Goal: Task Accomplishment & Management: Use online tool/utility

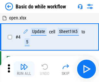
click at [24, 69] on img "button" at bounding box center [24, 67] width 8 height 8
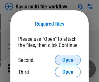
click at [68, 60] on span "Open" at bounding box center [67, 59] width 11 height 5
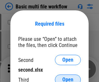
click at [68, 77] on span "Open" at bounding box center [67, 79] width 11 height 5
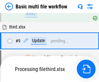
scroll to position [179, 0]
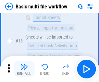
click at [24, 69] on img "button" at bounding box center [24, 67] width 8 height 8
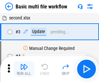
click at [24, 69] on img "button" at bounding box center [24, 67] width 8 height 8
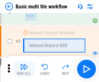
click at [24, 69] on img "button" at bounding box center [24, 67] width 8 height 8
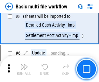
click at [24, 69] on img "button" at bounding box center [24, 67] width 8 height 8
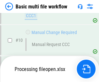
scroll to position [303, 0]
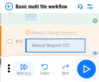
click at [24, 69] on img "button" at bounding box center [24, 67] width 8 height 8
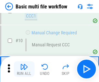
click at [24, 69] on img "button" at bounding box center [24, 67] width 8 height 8
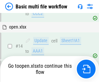
scroll to position [385, 0]
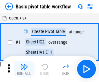
click at [24, 69] on img "button" at bounding box center [24, 67] width 8 height 8
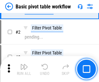
scroll to position [155, 0]
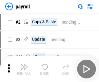
click at [24, 69] on img "button" at bounding box center [24, 67] width 8 height 8
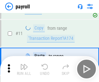
scroll to position [47, 0]
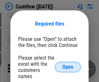
click at [68, 64] on span "Open" at bounding box center [67, 66] width 11 height 5
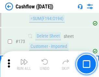
scroll to position [685, 0]
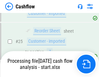
scroll to position [266, 0]
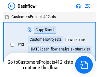
scroll to position [5, 0]
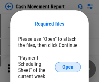
click at [68, 67] on span "Open" at bounding box center [67, 66] width 11 height 5
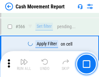
scroll to position [2966, 0]
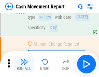
click at [24, 64] on img "button" at bounding box center [24, 62] width 8 height 8
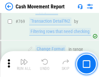
scroll to position [3596, 0]
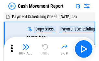
scroll to position [12, 0]
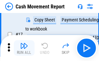
click at [24, 48] on img "button" at bounding box center [24, 46] width 8 height 8
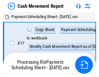
scroll to position [4, 0]
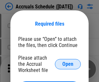
click at [68, 64] on span "Open" at bounding box center [67, 63] width 11 height 5
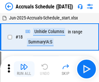
click at [24, 69] on img "button" at bounding box center [24, 67] width 8 height 8
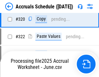
scroll to position [1204, 0]
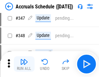
click at [24, 64] on img "button" at bounding box center [24, 62] width 8 height 8
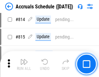
scroll to position [2856, 0]
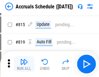
click at [24, 64] on img "button" at bounding box center [24, 62] width 8 height 8
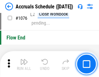
scroll to position [3876, 0]
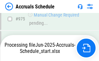
scroll to position [3640, 0]
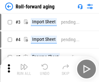
click at [24, 64] on img "button" at bounding box center [24, 67] width 8 height 8
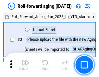
scroll to position [1, 0]
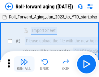
click at [24, 64] on img "button" at bounding box center [24, 62] width 8 height 8
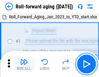
scroll to position [42, 0]
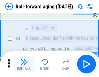
click at [24, 64] on img "button" at bounding box center [24, 62] width 8 height 8
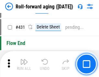
scroll to position [2244, 0]
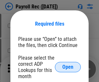
click at [68, 67] on span "Open" at bounding box center [67, 66] width 11 height 5
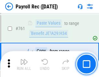
scroll to position [3983, 0]
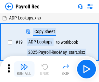
click at [24, 69] on img "button" at bounding box center [24, 67] width 8 height 8
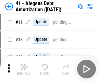
click at [24, 69] on img "button" at bounding box center [24, 67] width 8 height 8
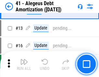
scroll to position [80, 0]
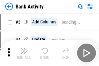
click at [24, 53] on img "button" at bounding box center [24, 51] width 8 height 8
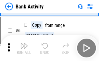
scroll to position [34, 0]
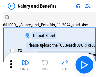
scroll to position [9, 0]
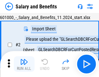
click at [24, 64] on img "button" at bounding box center [24, 62] width 8 height 8
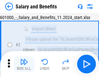
click at [24, 64] on img "button" at bounding box center [24, 62] width 8 height 8
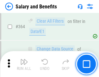
scroll to position [3048, 0]
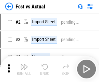
click at [24, 64] on img "button" at bounding box center [24, 67] width 8 height 8
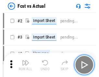
scroll to position [8, 0]
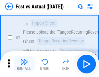
click at [24, 64] on img "button" at bounding box center [24, 62] width 8 height 8
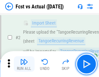
scroll to position [61, 0]
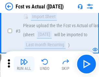
click at [24, 64] on img "button" at bounding box center [24, 62] width 8 height 8
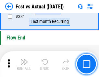
scroll to position [3098, 0]
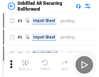
scroll to position [14, 0]
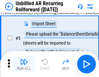
click at [24, 64] on img "button" at bounding box center [24, 62] width 8 height 8
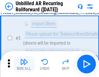
click at [24, 64] on img "button" at bounding box center [24, 62] width 8 height 8
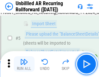
scroll to position [61, 0]
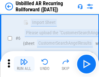
click at [24, 64] on img "button" at bounding box center [24, 62] width 8 height 8
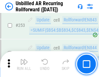
scroll to position [2198, 0]
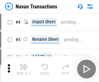
click at [24, 64] on img "button" at bounding box center [24, 67] width 8 height 8
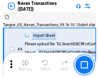
scroll to position [10, 0]
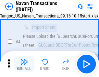
click at [24, 64] on img "button" at bounding box center [24, 62] width 8 height 8
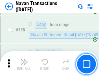
scroll to position [2098, 0]
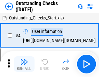
click at [24, 64] on img "button" at bounding box center [24, 62] width 8 height 8
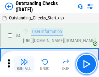
scroll to position [27, 0]
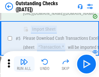
click at [24, 64] on img "button" at bounding box center [24, 62] width 8 height 8
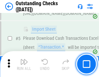
scroll to position [68, 0]
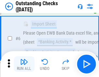
click at [24, 64] on img "button" at bounding box center [24, 62] width 8 height 8
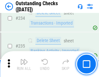
scroll to position [1965, 0]
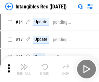
click at [24, 69] on img "button" at bounding box center [24, 67] width 8 height 8
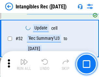
scroll to position [252, 0]
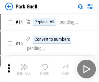
click at [24, 64] on img "button" at bounding box center [24, 67] width 8 height 8
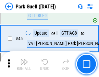
scroll to position [809, 0]
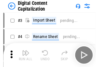
scroll to position [19, 0]
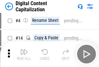
click at [24, 54] on img "button" at bounding box center [24, 52] width 8 height 8
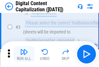
click at [24, 54] on img "button" at bounding box center [24, 52] width 8 height 8
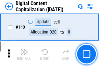
scroll to position [686, 0]
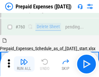
click at [24, 64] on img "button" at bounding box center [24, 62] width 8 height 8
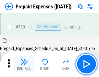
scroll to position [1794, 0]
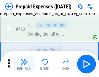
click at [24, 64] on img "button" at bounding box center [24, 62] width 8 height 8
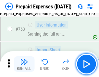
scroll to position [1832, 0]
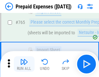
click at [24, 64] on img "button" at bounding box center [24, 62] width 8 height 8
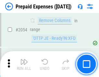
scroll to position [6765, 0]
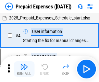
click at [24, 69] on img "button" at bounding box center [24, 67] width 8 height 8
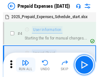
scroll to position [28, 0]
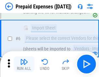
click at [24, 64] on img "button" at bounding box center [24, 62] width 8 height 8
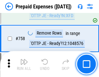
scroll to position [2306, 0]
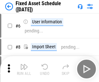
click at [24, 69] on img "button" at bounding box center [24, 67] width 8 height 8
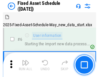
scroll to position [35, 0]
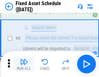
click at [24, 64] on img "button" at bounding box center [24, 62] width 8 height 8
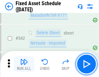
scroll to position [2307, 0]
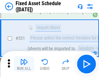
click at [24, 64] on img "button" at bounding box center [24, 62] width 8 height 8
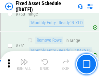
scroll to position [3155, 0]
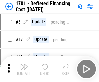
click at [24, 69] on img "button" at bounding box center [24, 67] width 8 height 8
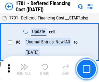
scroll to position [78, 0]
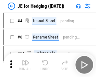
scroll to position [1, 0]
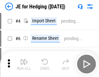
click at [24, 64] on img "button" at bounding box center [24, 62] width 8 height 8
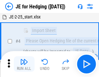
click at [24, 64] on img "button" at bounding box center [24, 62] width 8 height 8
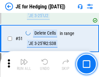
scroll to position [419, 0]
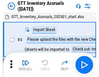
scroll to position [1, 0]
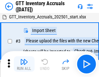
click at [24, 64] on img "button" at bounding box center [24, 62] width 8 height 8
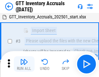
click at [24, 64] on img "button" at bounding box center [24, 62] width 8 height 8
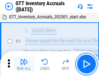
scroll to position [42, 0]
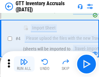
click at [24, 64] on img "button" at bounding box center [24, 62] width 8 height 8
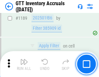
scroll to position [5285, 0]
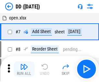
click at [24, 69] on img "button" at bounding box center [24, 67] width 8 height 8
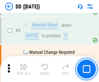
scroll to position [62, 0]
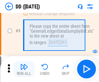
click at [24, 69] on img "button" at bounding box center [24, 67] width 8 height 8
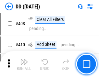
scroll to position [2896, 0]
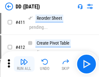
click at [24, 64] on img "button" at bounding box center [24, 62] width 8 height 8
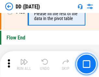
scroll to position [3097, 0]
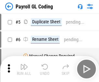
click at [24, 69] on img "button" at bounding box center [24, 67] width 8 height 8
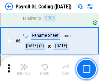
scroll to position [78, 0]
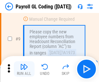
click at [24, 69] on img "button" at bounding box center [24, 67] width 8 height 8
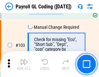
scroll to position [1518, 0]
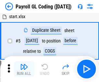
click at [24, 69] on img "button" at bounding box center [24, 67] width 8 height 8
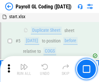
scroll to position [78, 0]
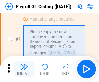
click at [24, 69] on img "button" at bounding box center [24, 67] width 8 height 8
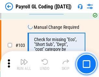
scroll to position [1518, 0]
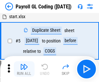
click at [24, 69] on img "button" at bounding box center [24, 67] width 8 height 8
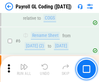
scroll to position [78, 0]
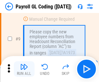
click at [24, 69] on img "button" at bounding box center [24, 67] width 8 height 8
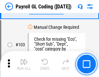
scroll to position [1518, 0]
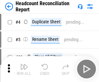
click at [24, 69] on img "button" at bounding box center [24, 67] width 8 height 8
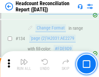
scroll to position [778, 0]
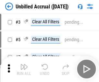
click at [24, 69] on img "button" at bounding box center [24, 67] width 8 height 8
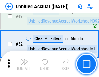
scroll to position [587, 0]
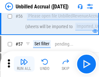
click at [24, 64] on img "button" at bounding box center [24, 62] width 8 height 8
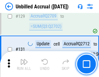
scroll to position [1928, 0]
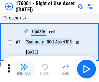
click at [24, 69] on img "button" at bounding box center [24, 67] width 8 height 8
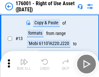
scroll to position [42, 0]
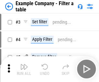
click at [24, 69] on img "button" at bounding box center [24, 67] width 8 height 8
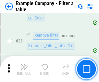
scroll to position [592, 0]
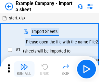
click at [24, 64] on img "button" at bounding box center [24, 67] width 8 height 8
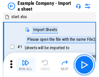
scroll to position [10, 0]
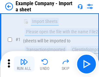
click at [24, 64] on img "button" at bounding box center [24, 62] width 8 height 8
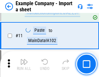
scroll to position [143, 0]
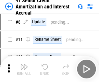
click at [24, 64] on img "button" at bounding box center [24, 67] width 8 height 8
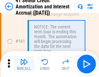
click at [24, 64] on img "button" at bounding box center [24, 62] width 8 height 8
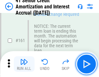
scroll to position [692, 0]
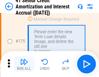
click at [24, 64] on img "button" at bounding box center [24, 62] width 8 height 8
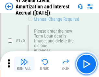
scroll to position [758, 0]
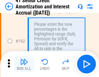
click at [24, 64] on img "button" at bounding box center [24, 62] width 8 height 8
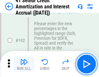
scroll to position [826, 0]
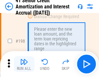
click at [24, 64] on img "button" at bounding box center [24, 62] width 8 height 8
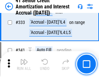
scroll to position [1653, 0]
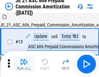
click at [24, 64] on img "button" at bounding box center [24, 62] width 8 height 8
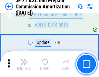
scroll to position [1208, 0]
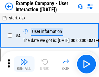
click at [24, 64] on img "button" at bounding box center [24, 62] width 8 height 8
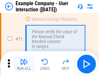
click at [24, 64] on img "button" at bounding box center [24, 62] width 8 height 8
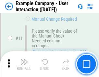
scroll to position [140, 0]
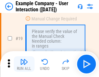
click at [24, 64] on img "button" at bounding box center [24, 62] width 8 height 8
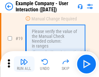
click at [24, 64] on img "button" at bounding box center [24, 62] width 8 height 8
